Goal: Use online tool/utility: Use online tool/utility

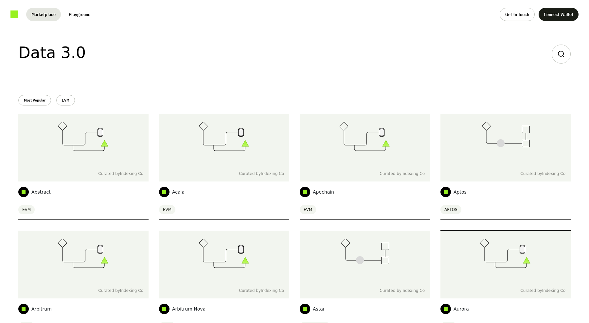
scroll to position [8, 0]
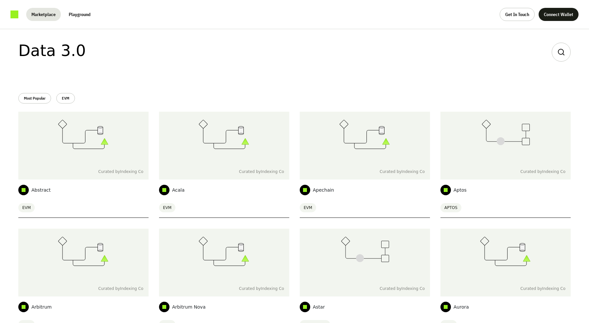
click at [75, 16] on button "Playground" at bounding box center [79, 14] width 32 height 13
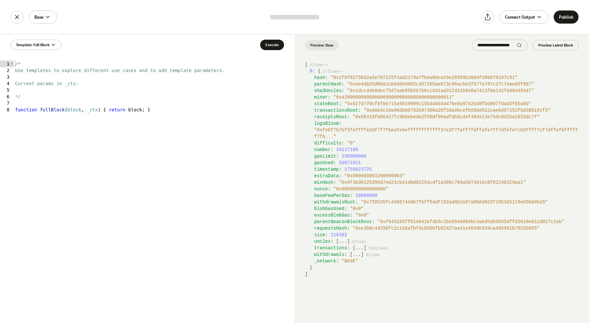
click at [166, 107] on div "/* Use templates to explore different use cases and to add template parameters.…" at bounding box center [154, 198] width 281 height 275
click at [70, 85] on div "/* Use templates to explore different use cases and to add template parameters.…" at bounding box center [154, 198] width 281 height 275
click at [136, 108] on div "/* Use templates to explore different use cases and to add template parameters.…" at bounding box center [154, 198] width 281 height 275
type textarea "**********"
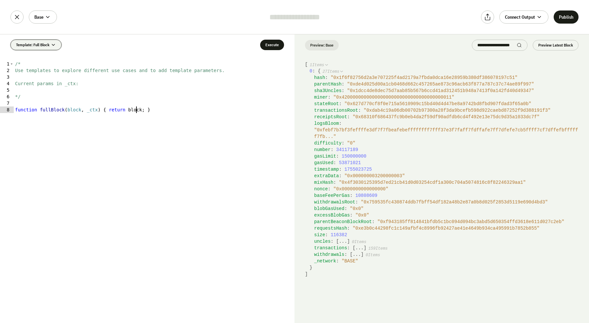
click at [29, 47] on span "Template: Full Block" at bounding box center [32, 44] width 33 height 5
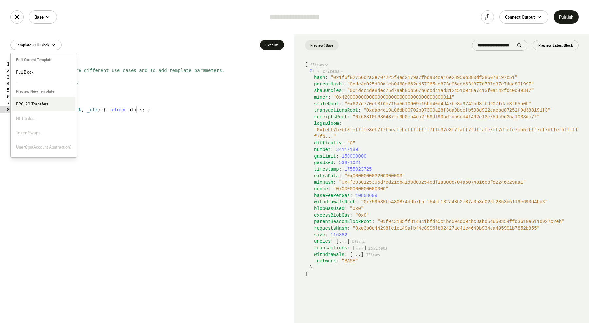
click at [44, 108] on li "ERC-20 Transfers" at bounding box center [43, 104] width 63 height 14
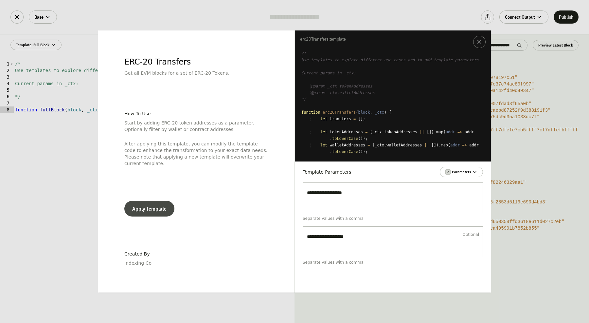
click at [160, 203] on button "Apply Template" at bounding box center [149, 209] width 50 height 16
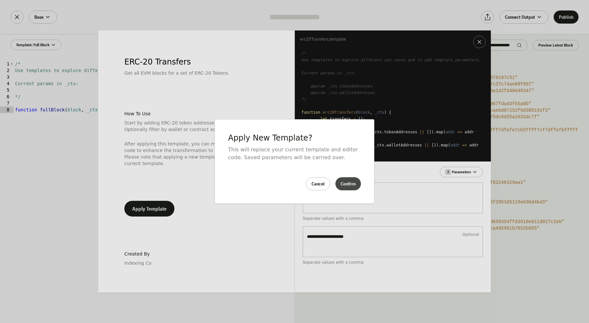
click at [350, 181] on button "Confirm" at bounding box center [348, 183] width 26 height 13
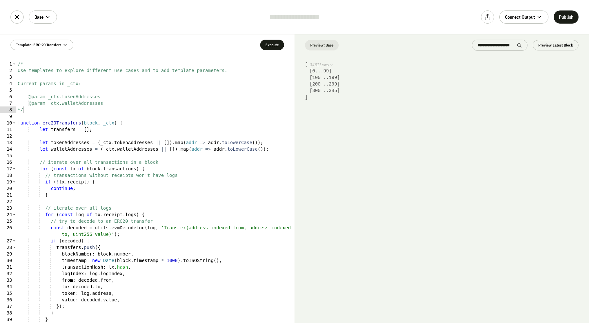
click at [337, 87] on button "300 ... 345" at bounding box center [324, 90] width 25 height 7
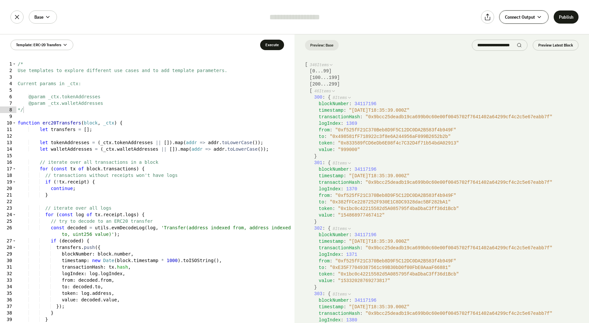
click at [525, 18] on span "Connect Output" at bounding box center [520, 17] width 30 height 7
